Goal: Information Seeking & Learning: Learn about a topic

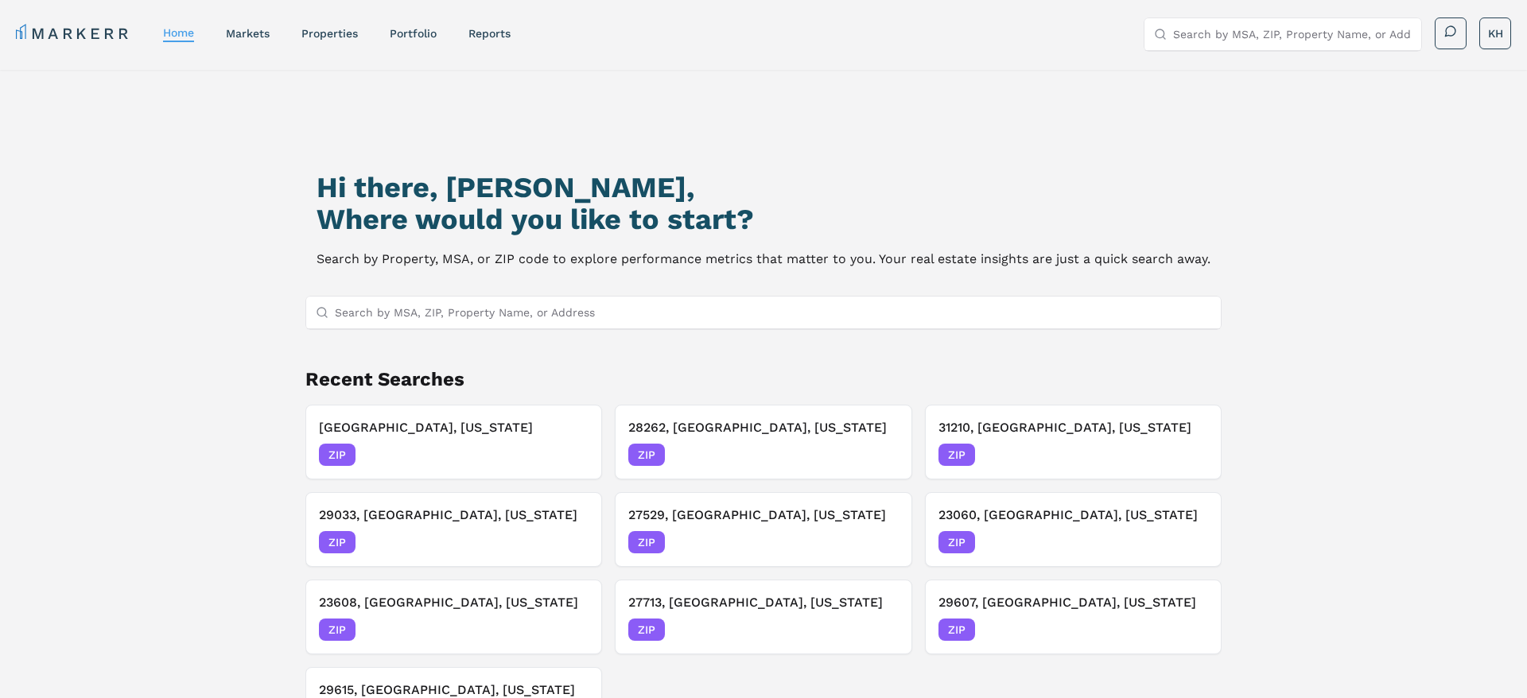
click at [593, 309] on input "Search by MSA, ZIP, Property Name, or Address" at bounding box center [773, 313] width 877 height 32
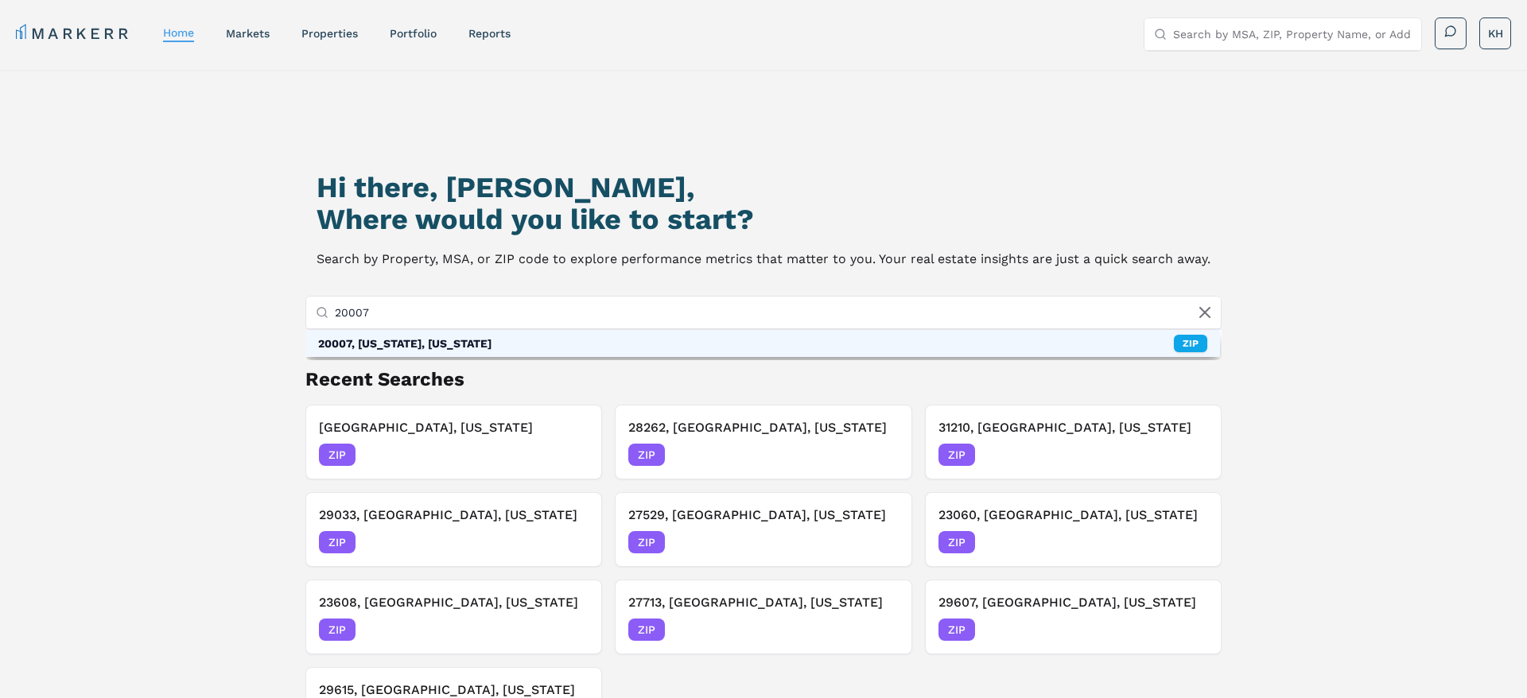
type input "20007"
click at [492, 349] on div "20007, Washington, District of Columbia" at bounding box center [404, 344] width 173 height 16
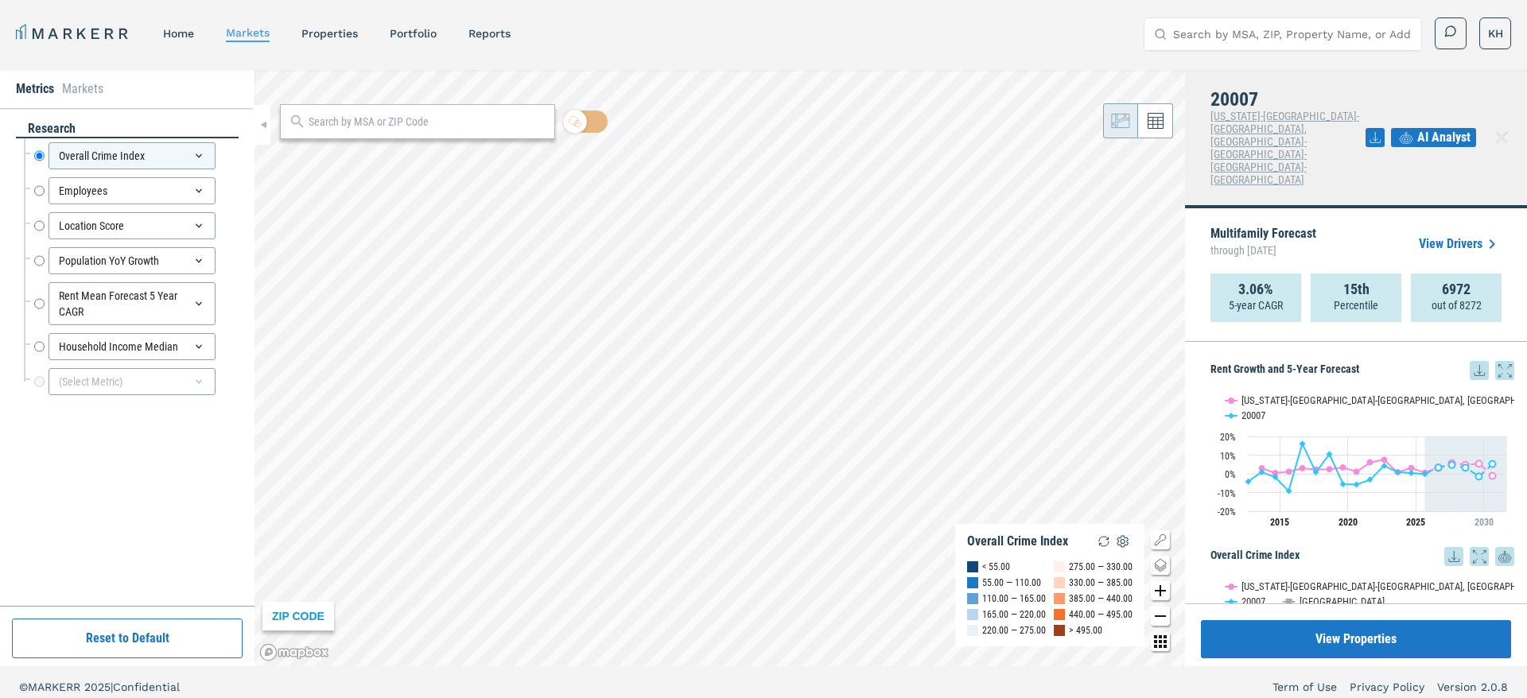
click at [1477, 361] on icon at bounding box center [1479, 370] width 19 height 19
click at [1417, 348] on div "Download as PNG" at bounding box center [1420, 350] width 91 height 16
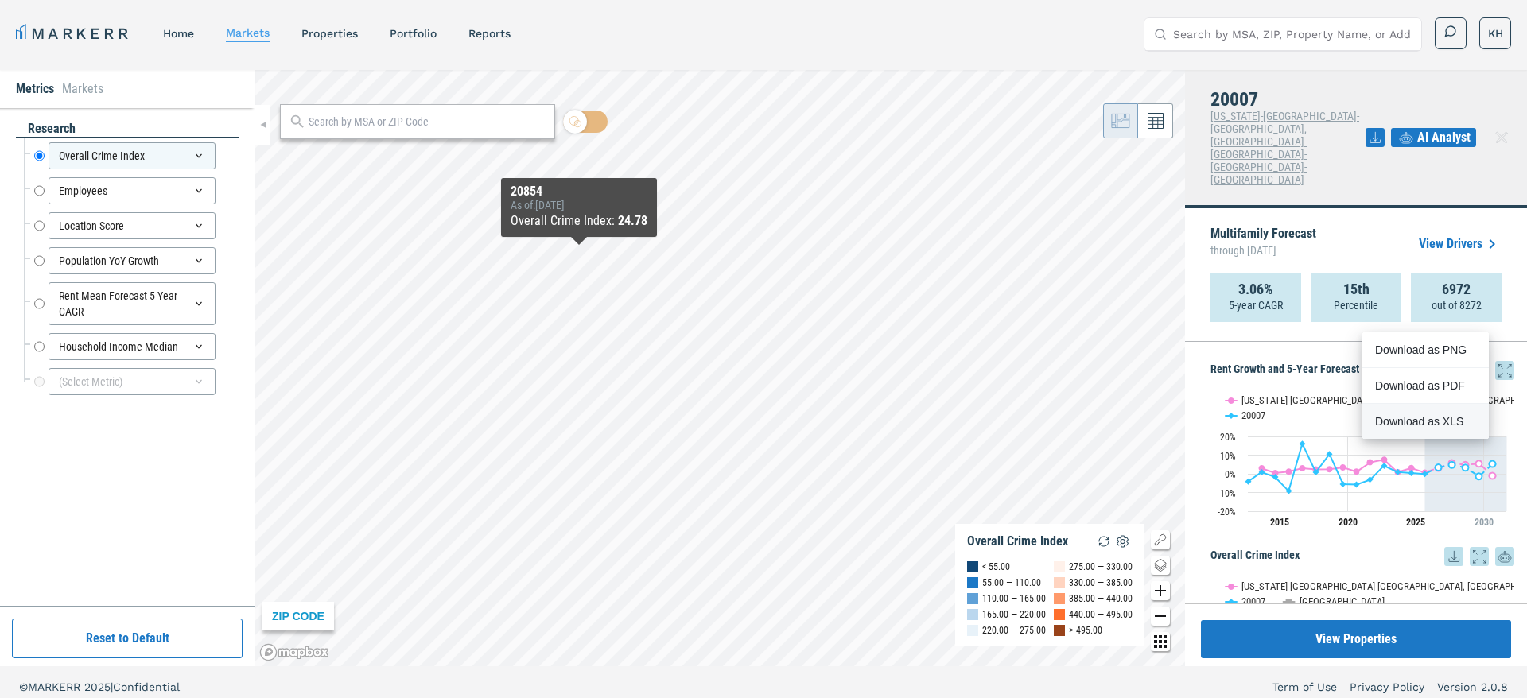
click at [1410, 416] on div "Download as XLS" at bounding box center [1420, 422] width 91 height 16
